Goal: Information Seeking & Learning: Learn about a topic

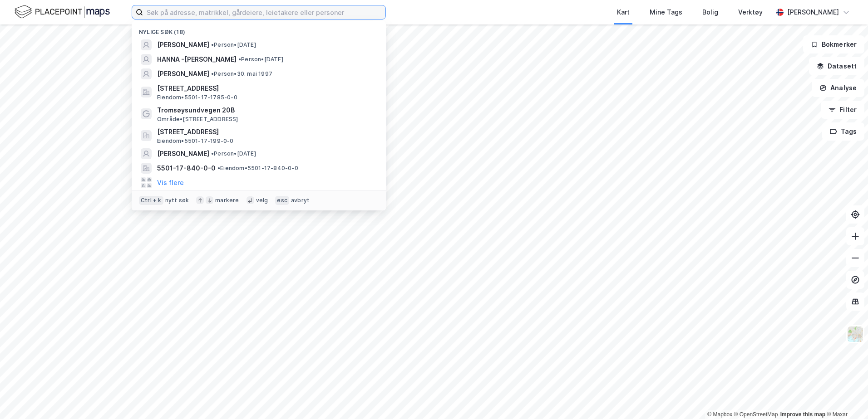
click at [187, 11] on input at bounding box center [264, 12] width 242 height 14
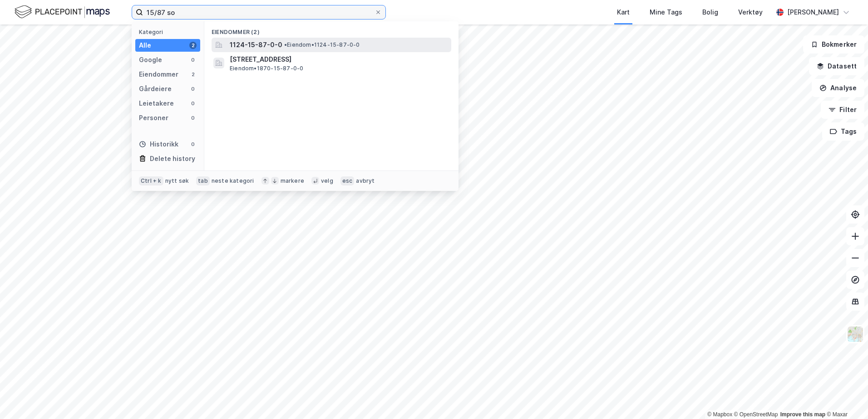
type input "15/87 so"
click at [284, 44] on span "•" at bounding box center [285, 44] width 3 height 7
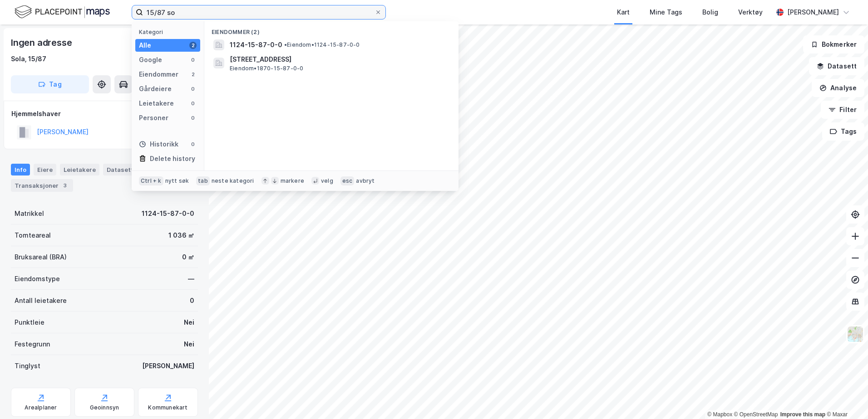
click at [219, 13] on input "15/87 so" at bounding box center [258, 12] width 231 height 14
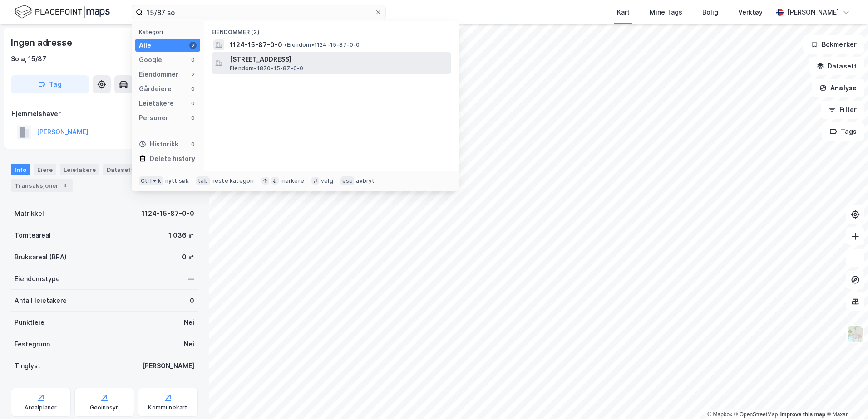
click at [252, 65] on span "Eiendom • 1870-15-87-0-0" at bounding box center [267, 68] width 74 height 7
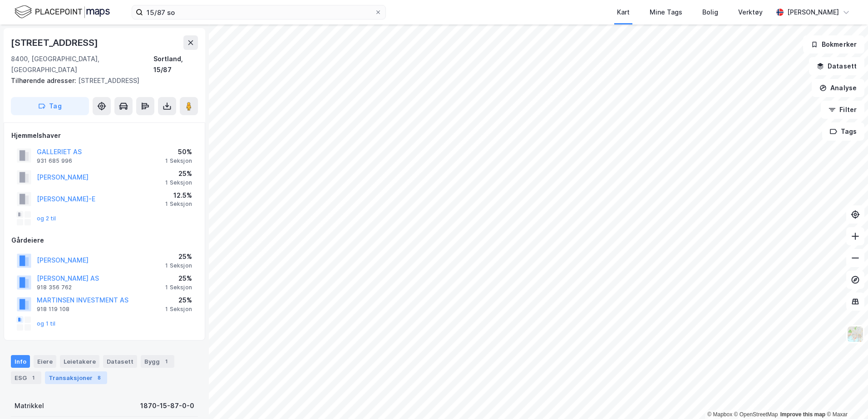
click at [78, 372] on div "Transaksjoner 8" at bounding box center [76, 378] width 62 height 13
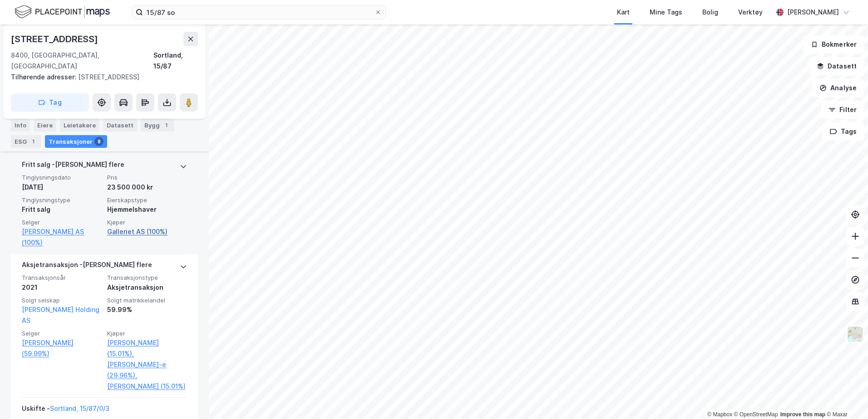
scroll to position [453, 0]
